Goal: Information Seeking & Learning: Learn about a topic

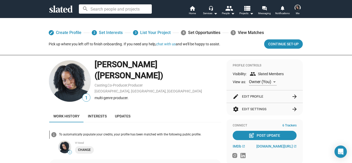
click at [137, 11] on input at bounding box center [115, 8] width 73 height 9
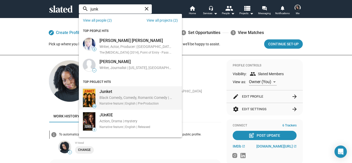
type input "junk"
click at [119, 100] on div "Black Comedy, Comedy, Romantic Comedy | celebrity/fame, comedic/funny, dramedy,…" at bounding box center [136, 97] width 73 height 5
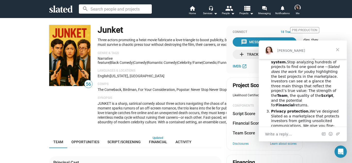
scroll to position [126, 0]
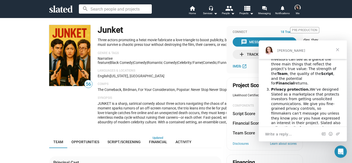
click at [338, 52] on span "Close" at bounding box center [338, 50] width 19 height 19
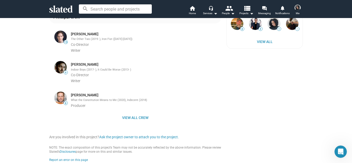
scroll to position [237, 0]
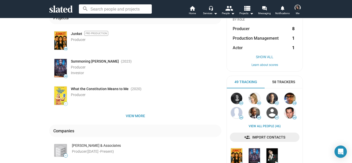
scroll to position [87, 0]
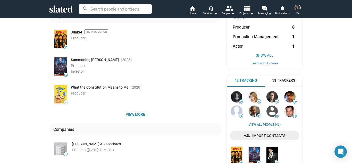
click at [137, 115] on span "View more" at bounding box center [135, 114] width 164 height 9
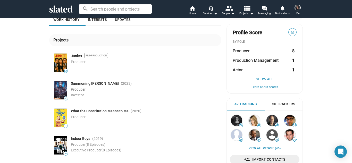
scroll to position [46, 0]
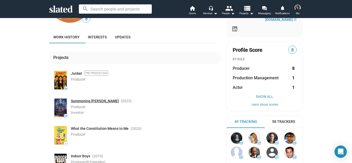
click at [78, 102] on link "Summoning [PERSON_NAME]" at bounding box center [95, 101] width 48 height 5
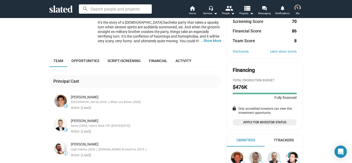
scroll to position [103, 0]
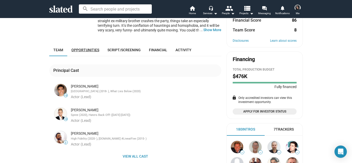
click at [94, 48] on span "Opportunities" at bounding box center [85, 50] width 28 height 4
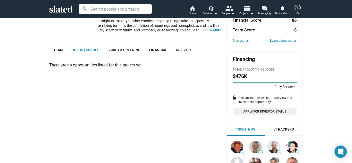
scroll to position [114, 0]
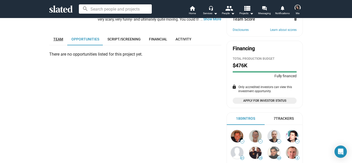
click at [61, 33] on link "Team" at bounding box center [58, 39] width 18 height 12
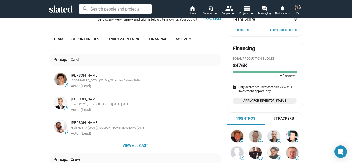
click at [0, 59] on div "50 play_circle_filled Watch Video Summoning [PERSON_NAME] (2023) Released It’s …" at bounding box center [176, 129] width 352 height 450
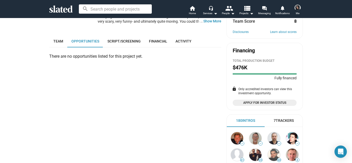
scroll to position [114, 0]
